Goal: Task Accomplishment & Management: Complete application form

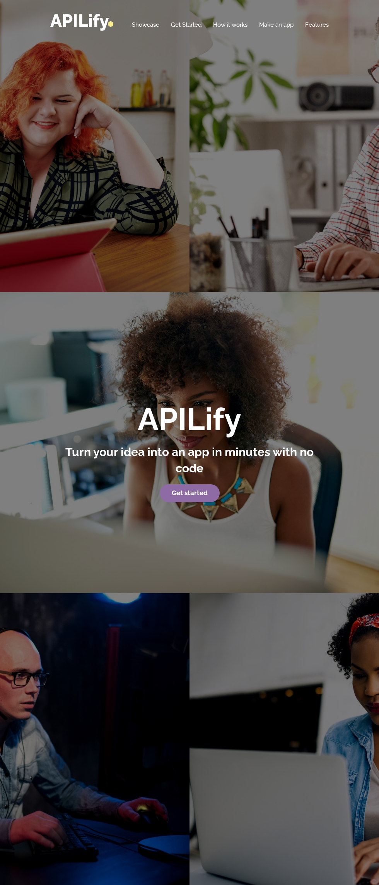
click at [199, 497] on strong "Get started" at bounding box center [190, 493] width 36 height 8
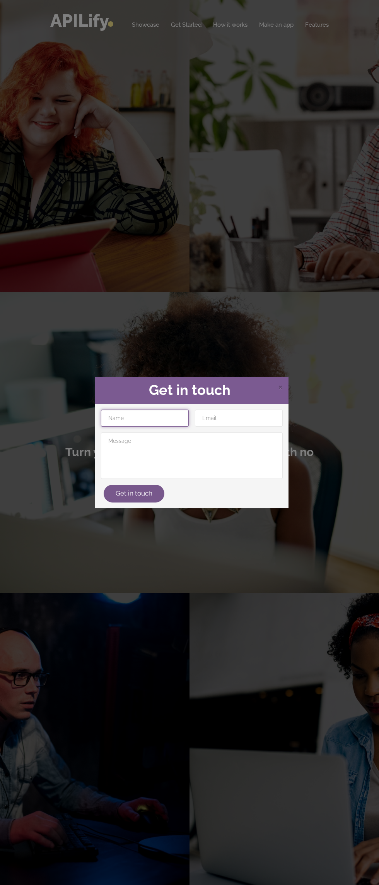
click at [152, 420] on input "text" at bounding box center [145, 417] width 88 height 17
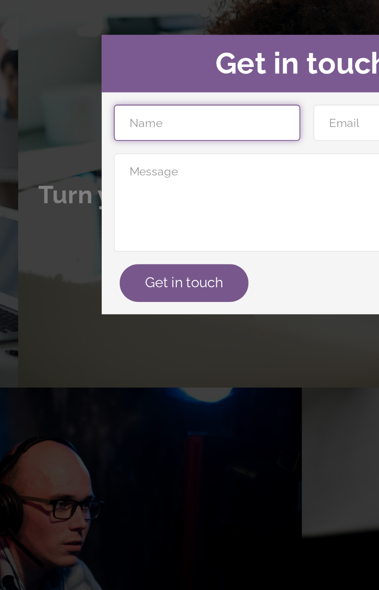
type input "Amanuel"
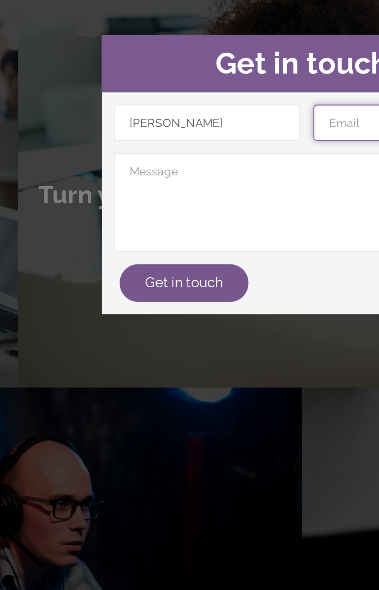
click at [213, 268] on input "email" at bounding box center [239, 270] width 88 height 17
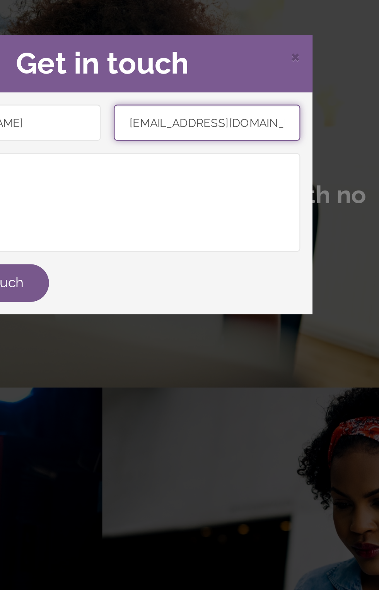
click at [242, 271] on input "amanbayu1221@gmail.com" at bounding box center [239, 270] width 88 height 17
click at [240, 268] on input "amanbayu1221@gmail.com" at bounding box center [239, 270] width 88 height 17
type input "amanbayu97@gmail.com"
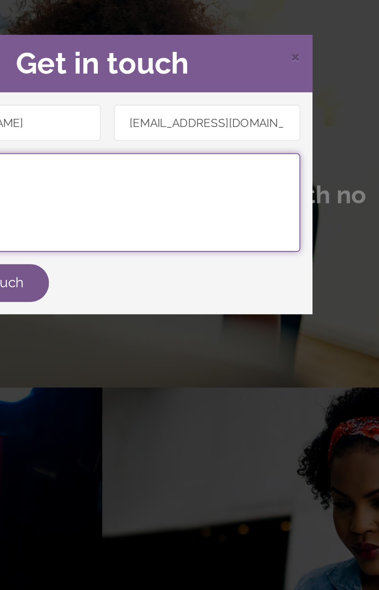
click at [206, 293] on textarea at bounding box center [192, 308] width 182 height 46
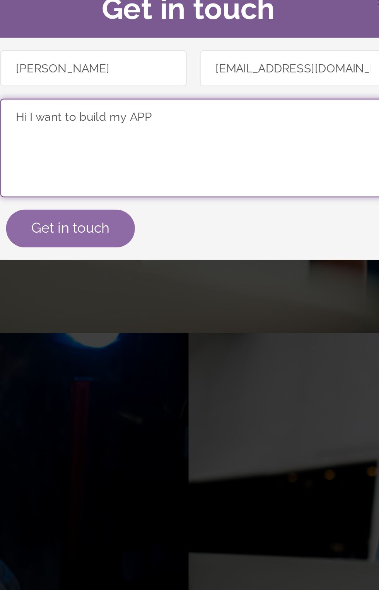
type textarea "Hi I want to build my APP"
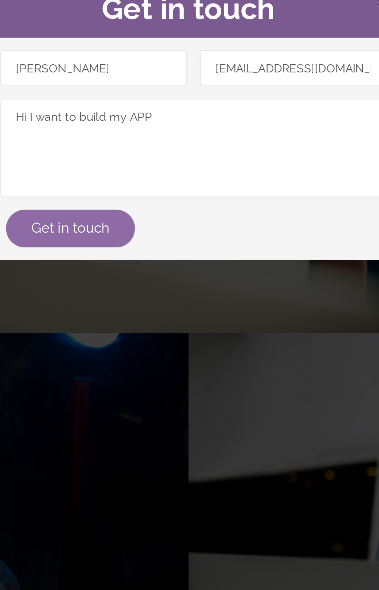
click at [147, 342] on button "Get in touch" at bounding box center [134, 346] width 61 height 18
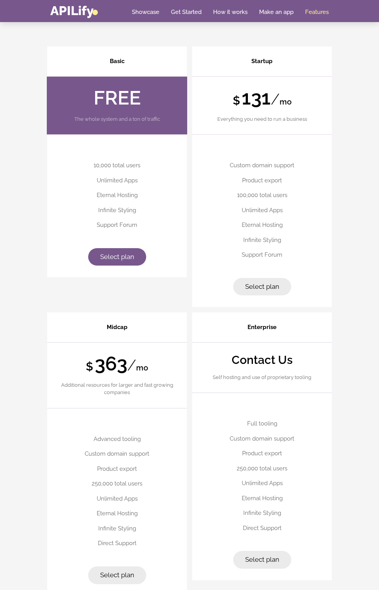
scroll to position [2650, 0]
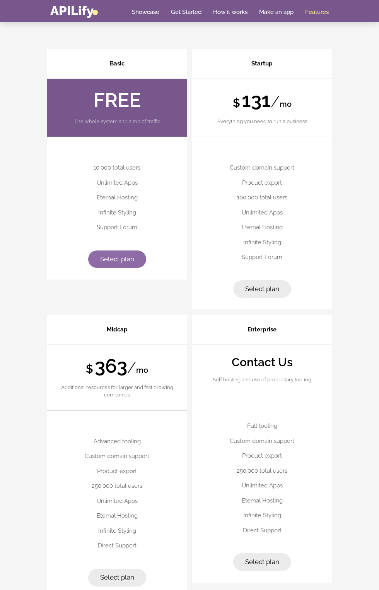
click at [124, 263] on span "Select plan" at bounding box center [117, 259] width 34 height 8
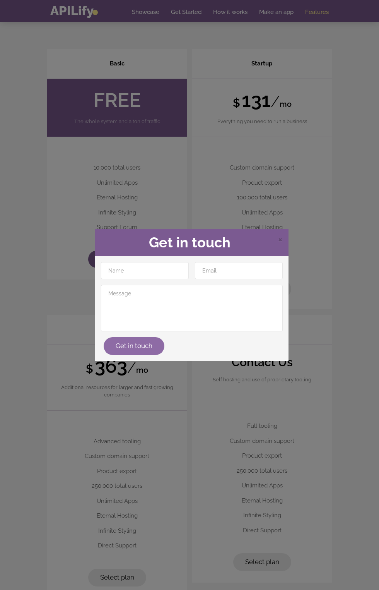
click at [147, 344] on button "Get in touch" at bounding box center [134, 346] width 61 height 18
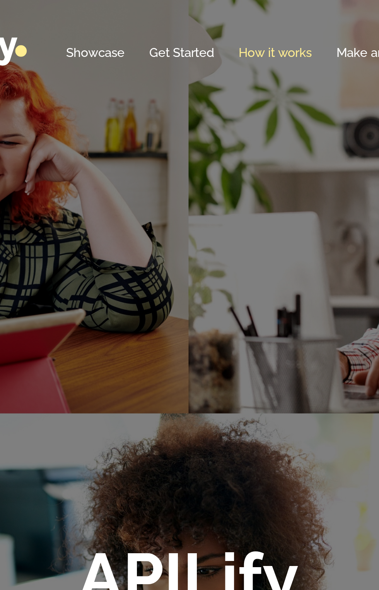
click at [231, 23] on link "How it works" at bounding box center [230, 25] width 34 height 8
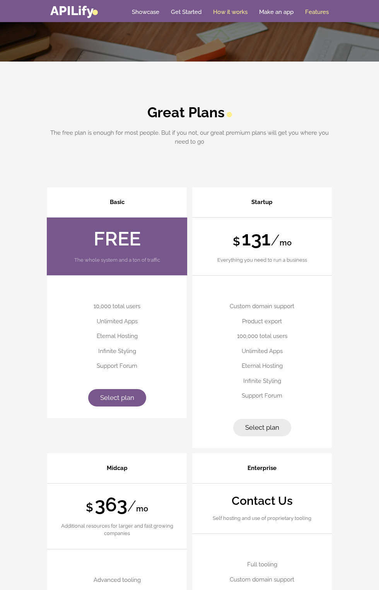
scroll to position [2504, 0]
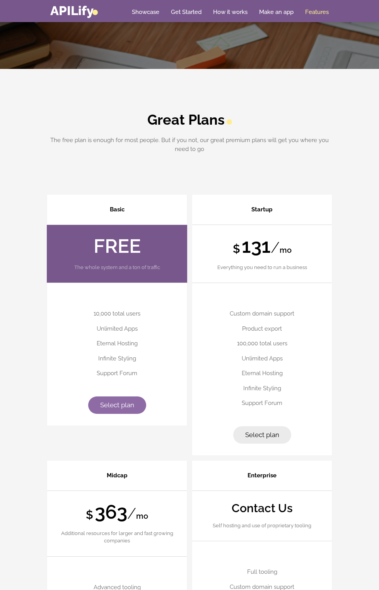
click at [120, 414] on link "Select plan" at bounding box center [117, 405] width 58 height 18
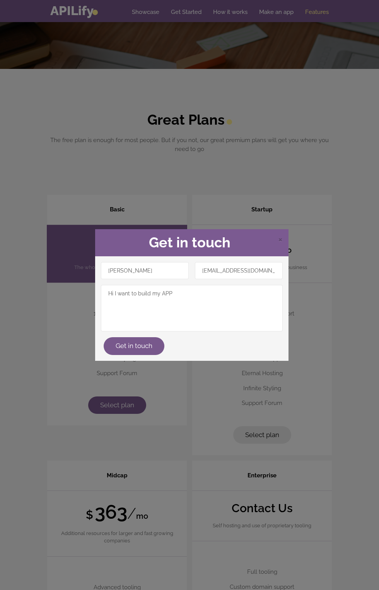
click at [308, 176] on div "× Get in touch Amanuel amanbayu97@gmail.com Hi I want to build my APP Get in to…" at bounding box center [189, 295] width 379 height 590
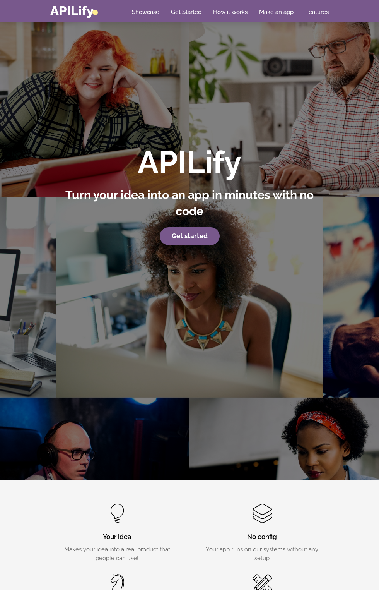
scroll to position [279, 0]
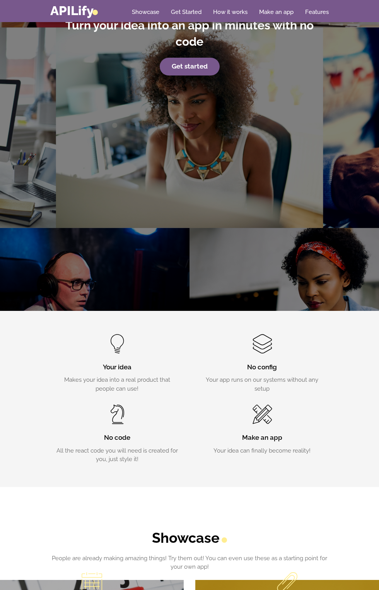
click at [192, 267] on div "APILify Turn your idea into an app in minutes with no code Get started" at bounding box center [189, 16] width 379 height 590
click at [194, 70] on strong "Get started" at bounding box center [190, 66] width 36 height 8
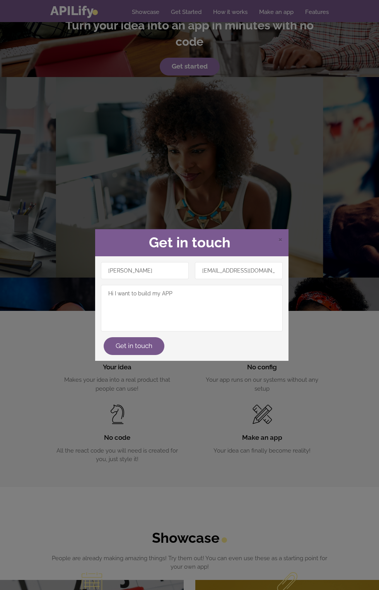
scroll to position [403, 0]
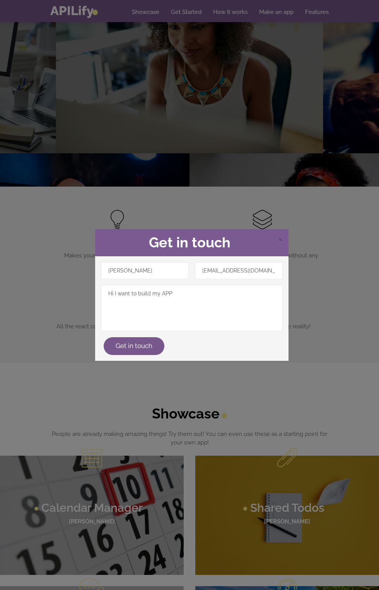
click at [302, 450] on div "× Get in touch Amanuel amanbayu97@gmail.com Hi I want to build my APP Get in to…" at bounding box center [189, 295] width 379 height 590
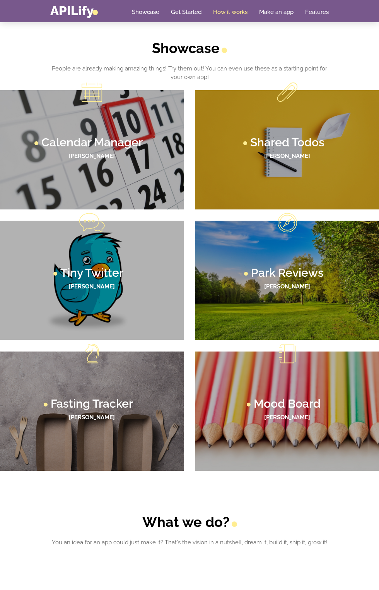
scroll to position [0, 0]
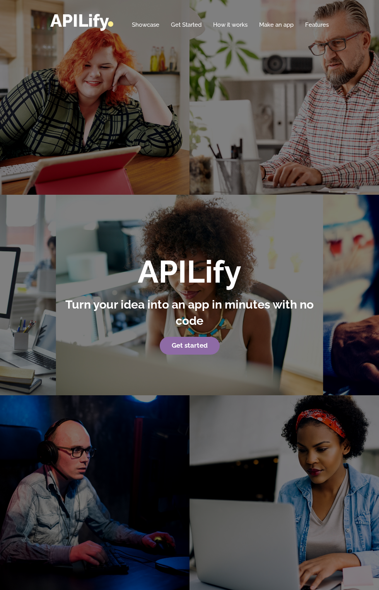
click at [193, 349] on strong "Get started" at bounding box center [190, 345] width 36 height 8
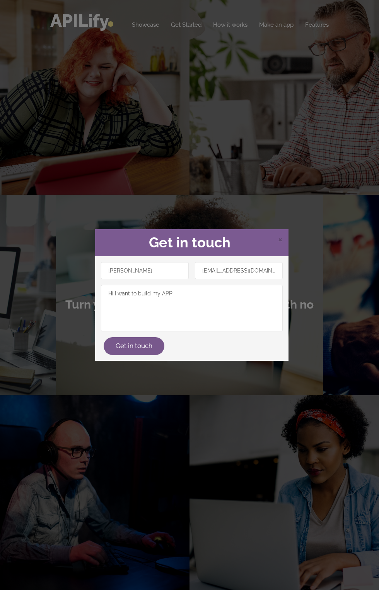
click at [312, 349] on div "× Get in touch Amanuel amanbayu97@gmail.com Hi I want to build my APP Get in to…" at bounding box center [189, 295] width 379 height 590
